Goal: Navigation & Orientation: Find specific page/section

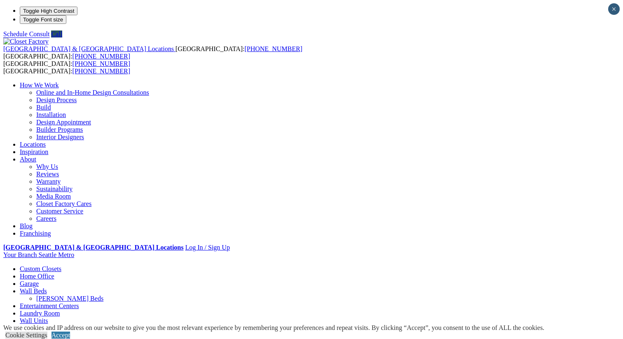
click at [54, 273] on link "Home Office" at bounding box center [37, 276] width 35 height 7
